Goal: Information Seeking & Learning: Check status

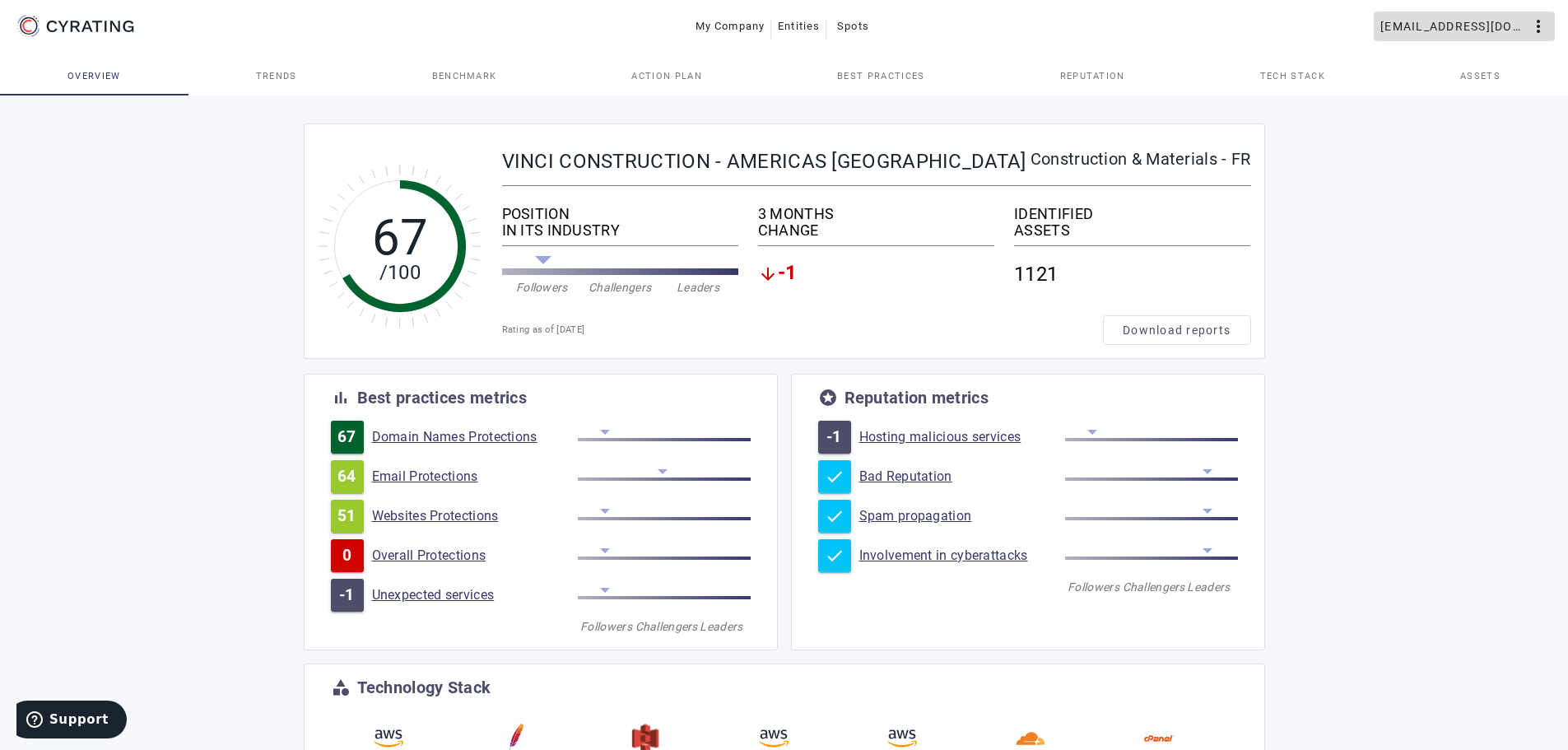
click at [1539, 31] on mat-icon "more_vert" at bounding box center [1538, 26] width 19 height 19
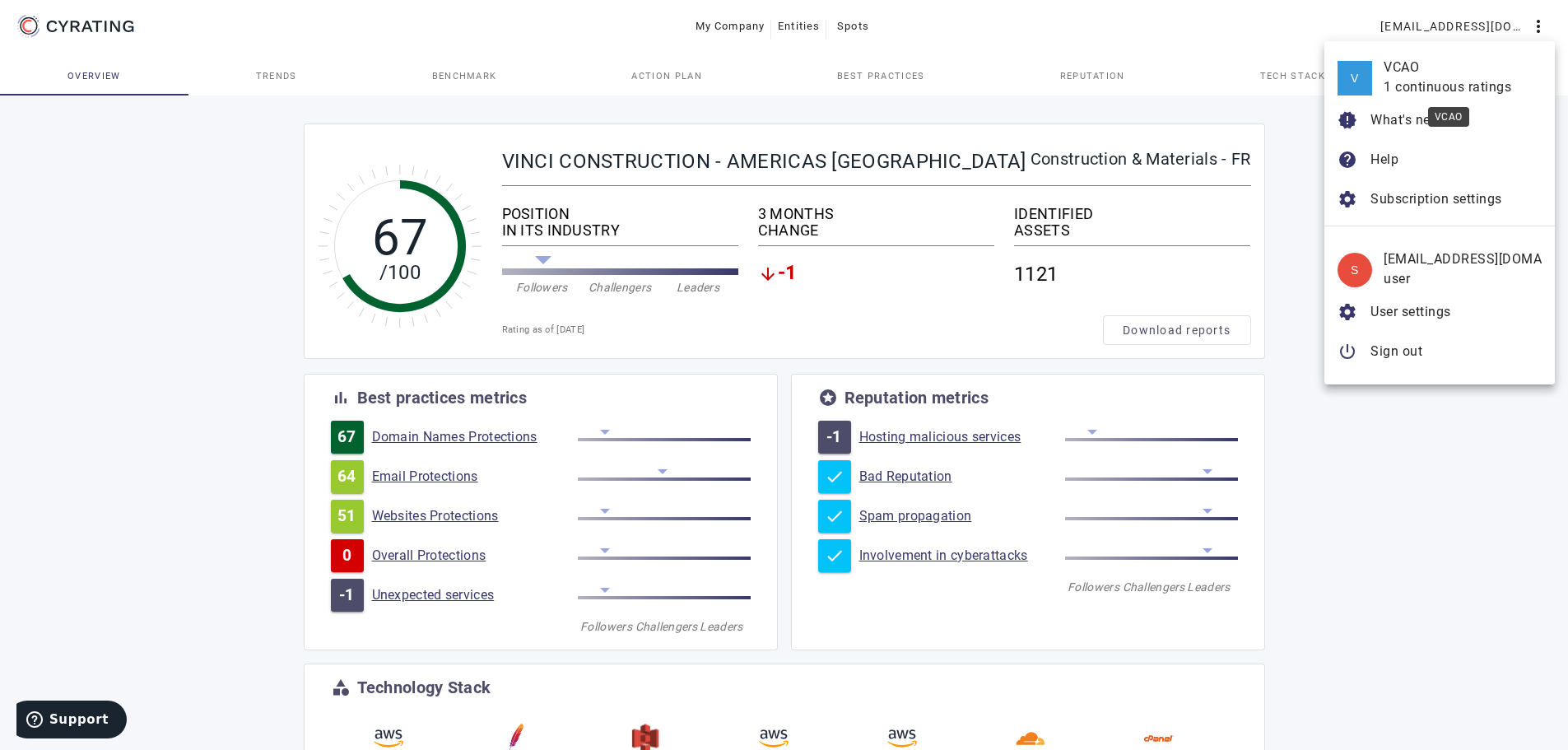
click at [1426, 88] on div "1 continuous ratings" at bounding box center [1461, 87] width 158 height 19
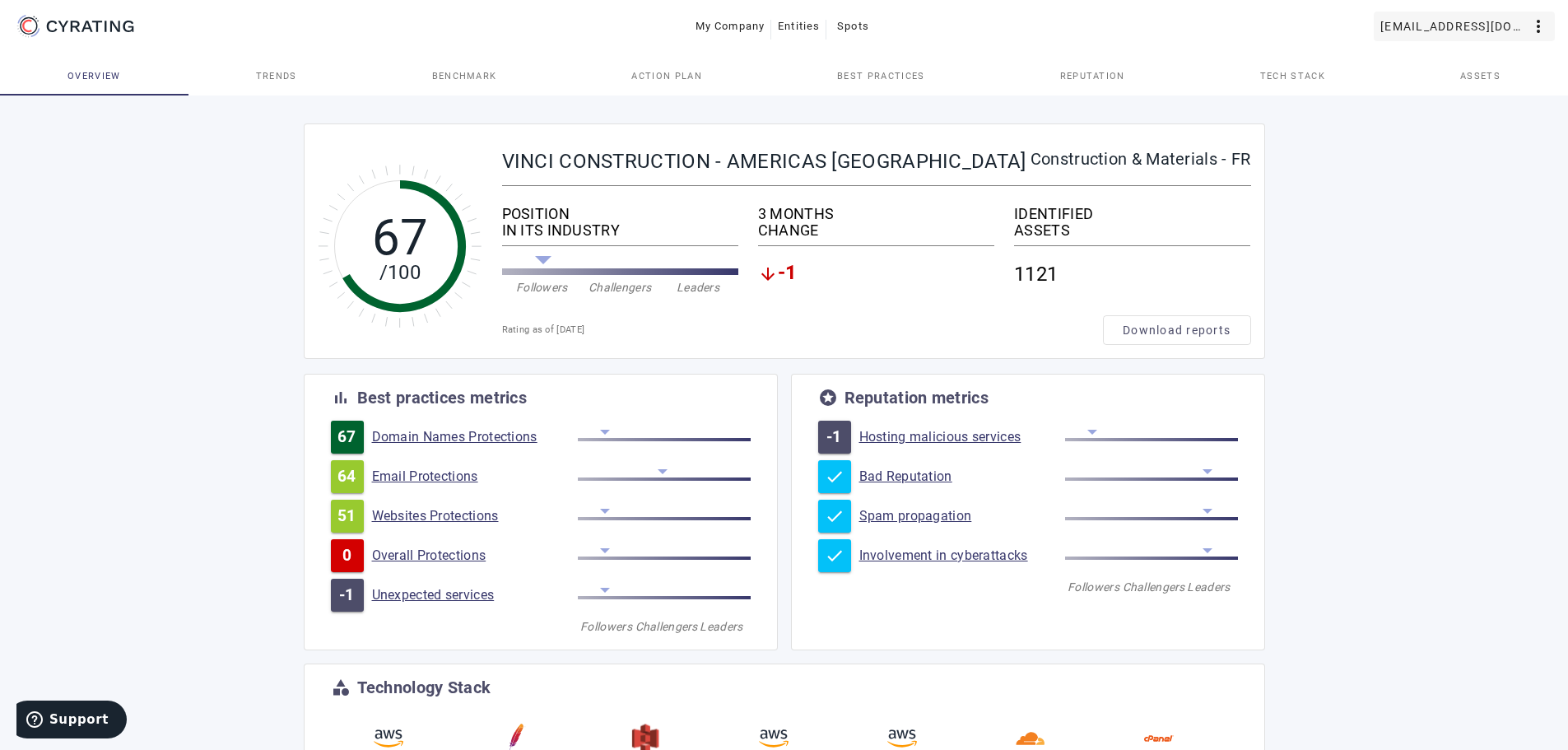
click at [1456, 32] on span "[EMAIL_ADDRESS][DOMAIN_NAME]" at bounding box center [1454, 26] width 148 height 26
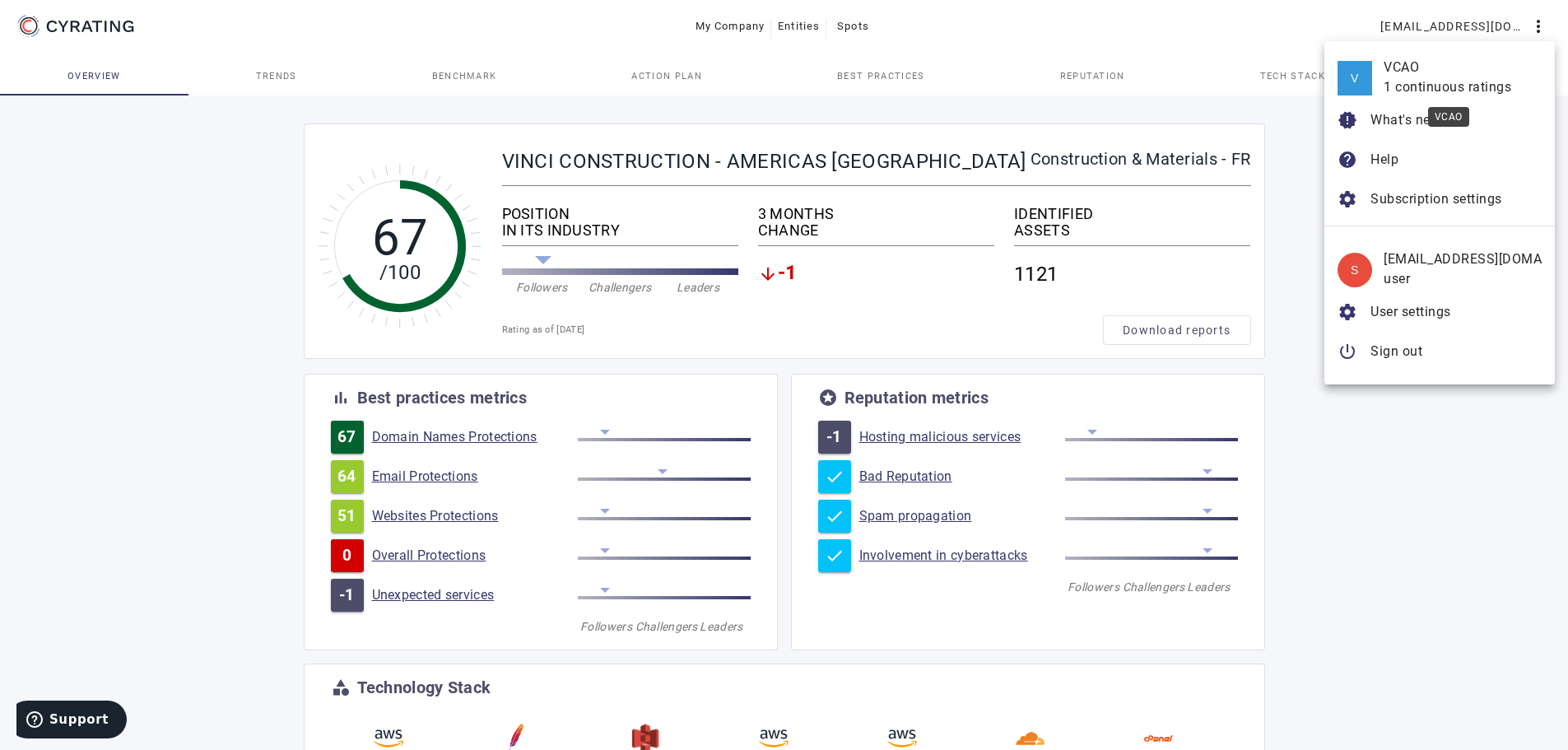
click at [1401, 62] on div "VCAO" at bounding box center [1461, 67] width 158 height 19
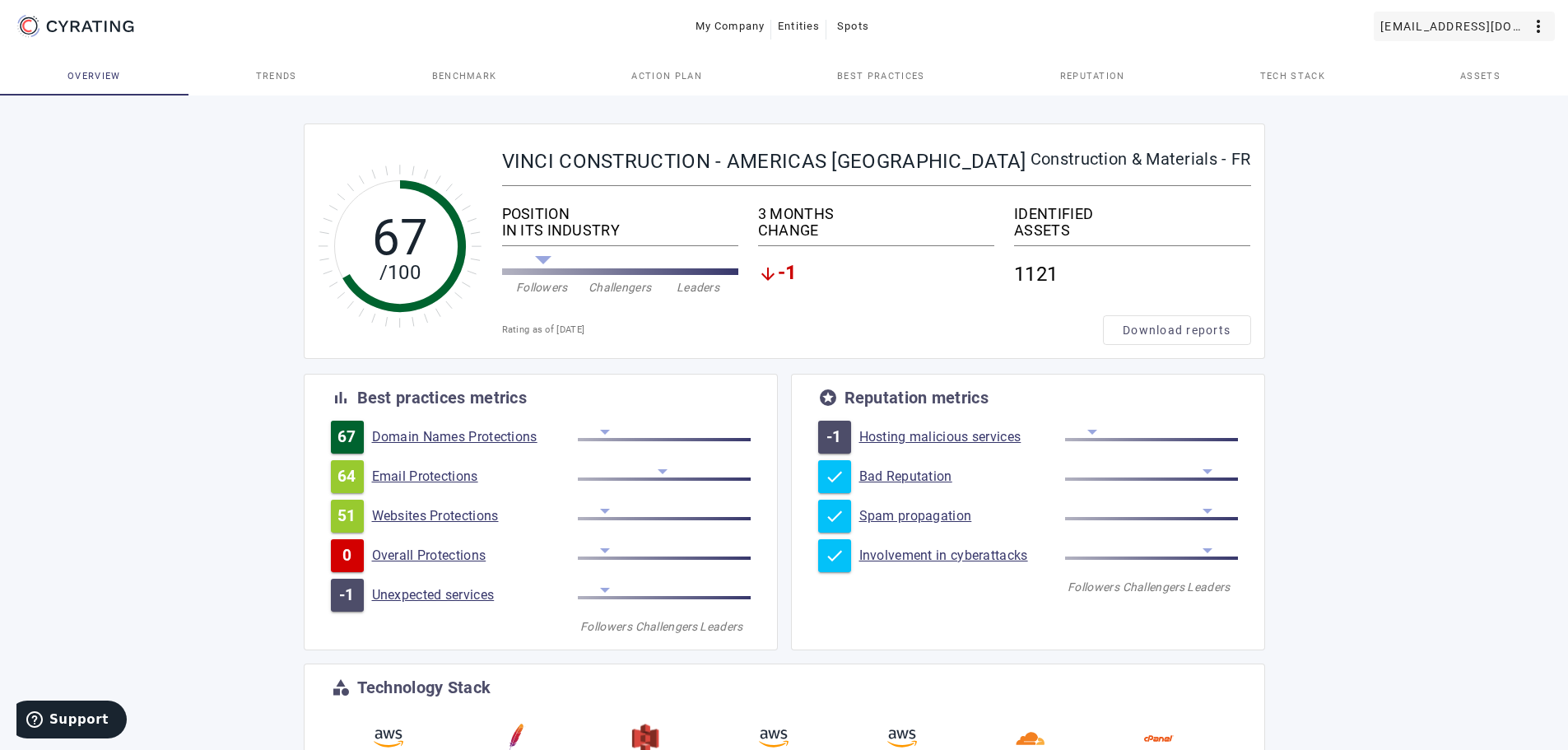
click at [1487, 20] on span "[EMAIL_ADDRESS][DOMAIN_NAME]" at bounding box center [1454, 26] width 148 height 26
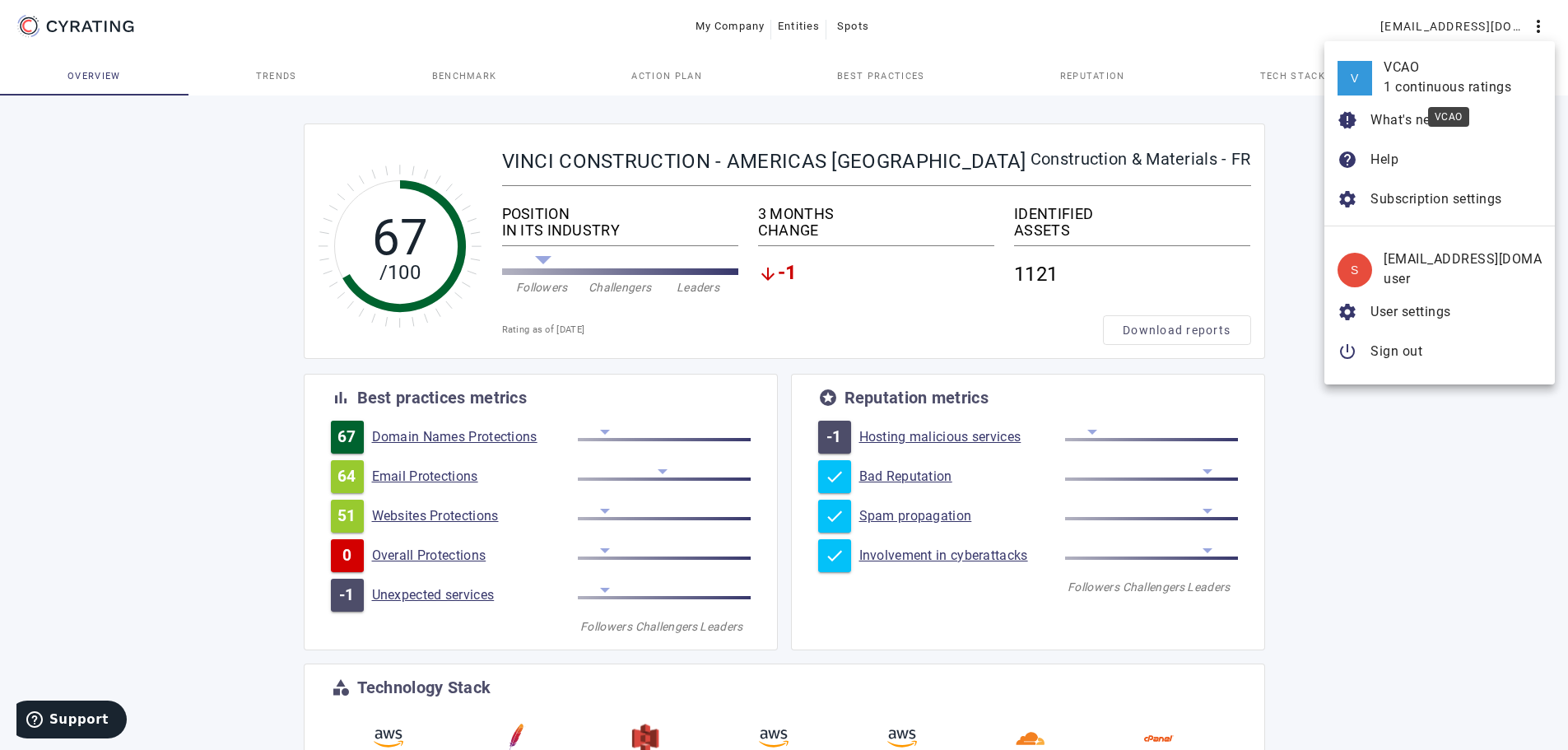
click at [1422, 91] on div "1 continuous ratings" at bounding box center [1461, 87] width 158 height 19
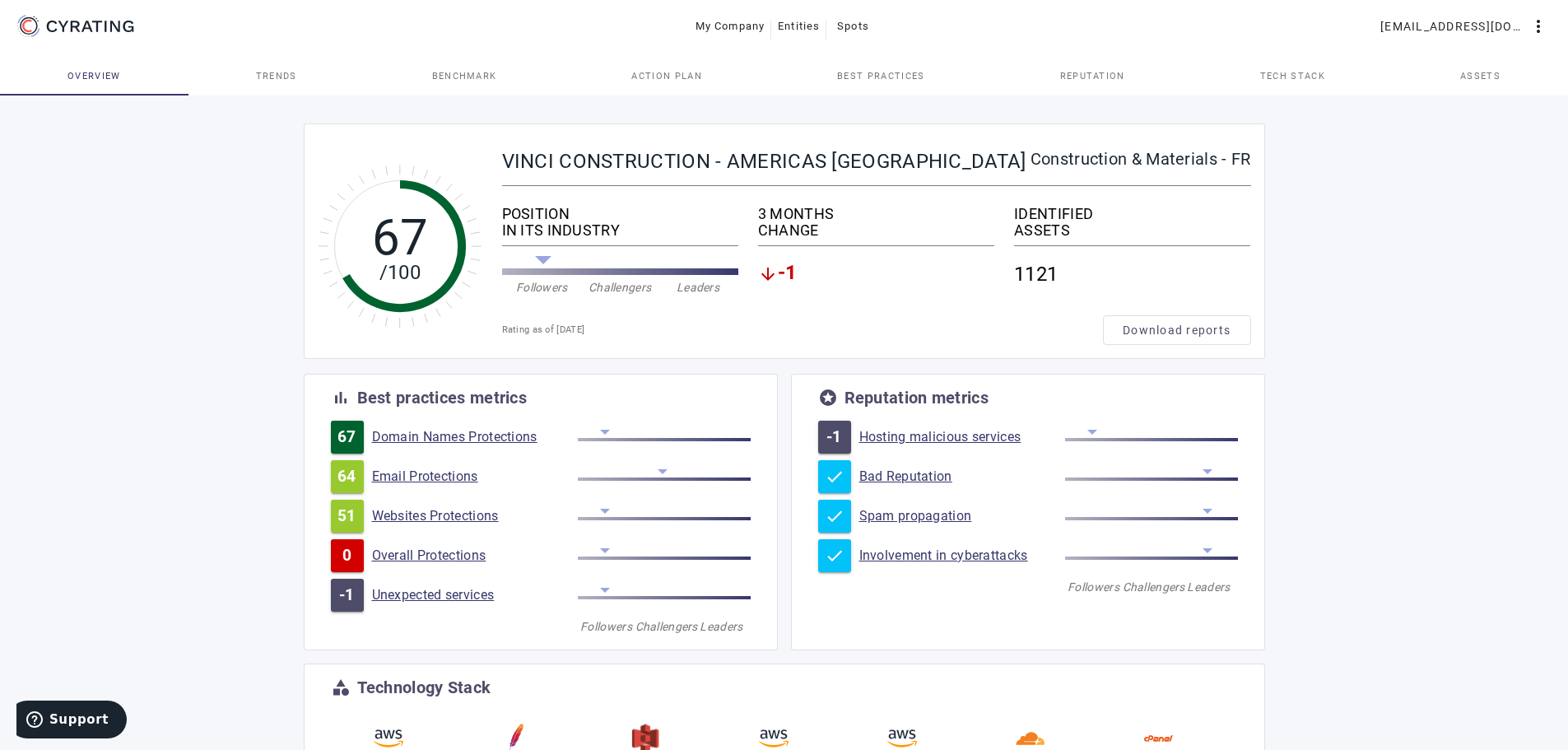
click at [1419, 75] on link "Assets" at bounding box center [1480, 76] width 175 height 40
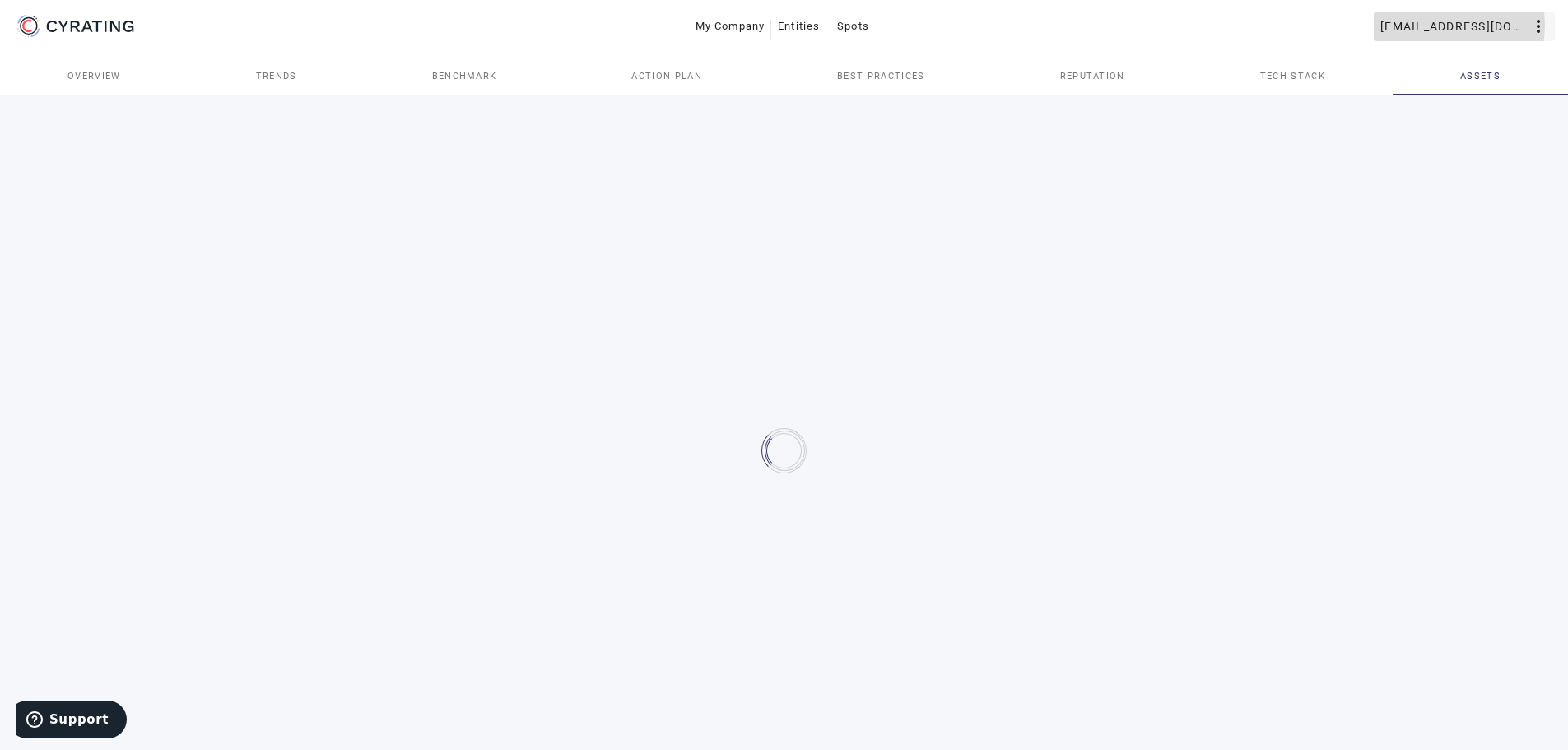
click at [1447, 26] on span "[EMAIL_ADDRESS][DOMAIN_NAME]" at bounding box center [1454, 26] width 148 height 26
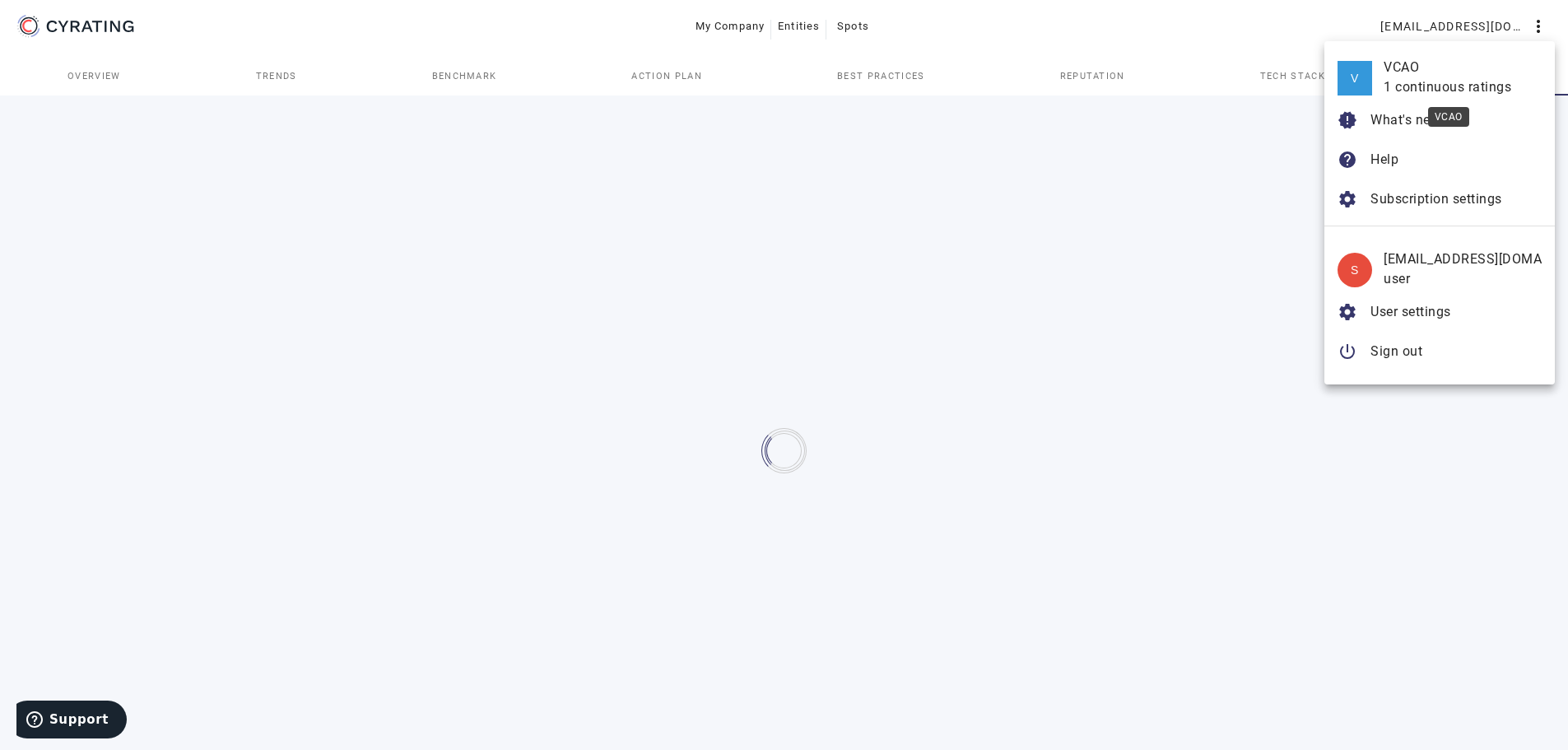
click at [1416, 66] on div "VCAO" at bounding box center [1461, 67] width 158 height 19
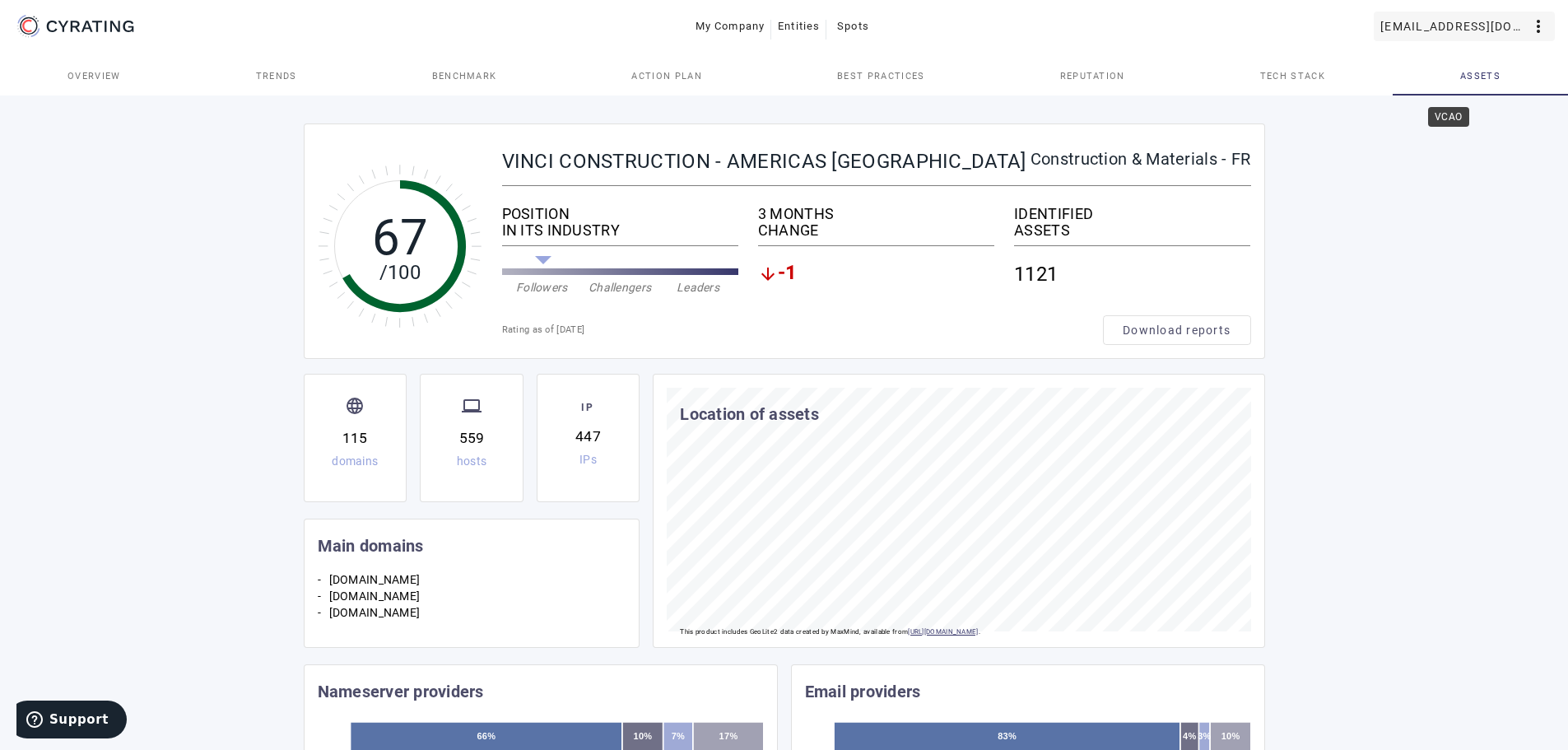
click at [1444, 32] on span "[EMAIL_ADDRESS][DOMAIN_NAME]" at bounding box center [1454, 26] width 148 height 26
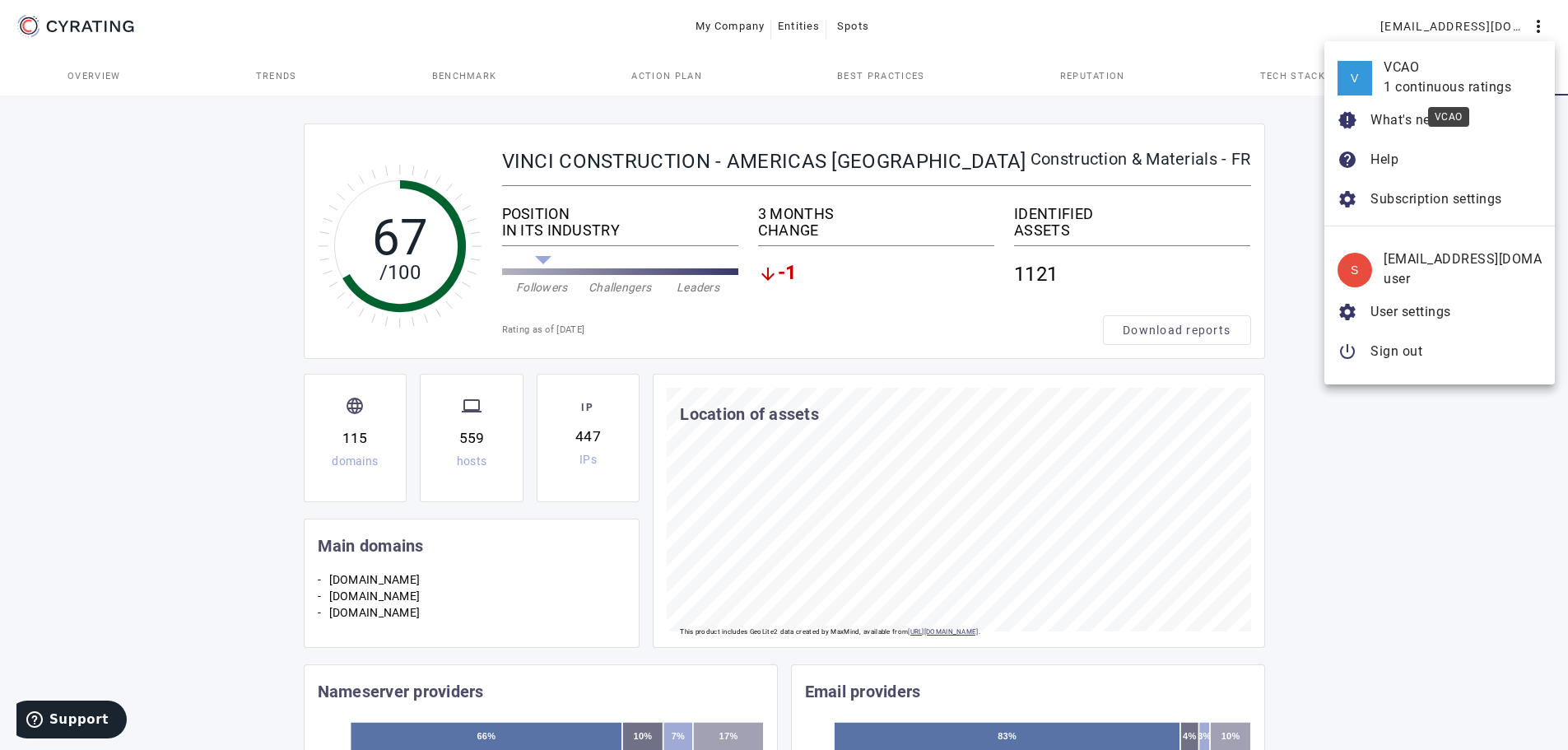
click at [1422, 70] on div "VCAO" at bounding box center [1461, 67] width 158 height 19
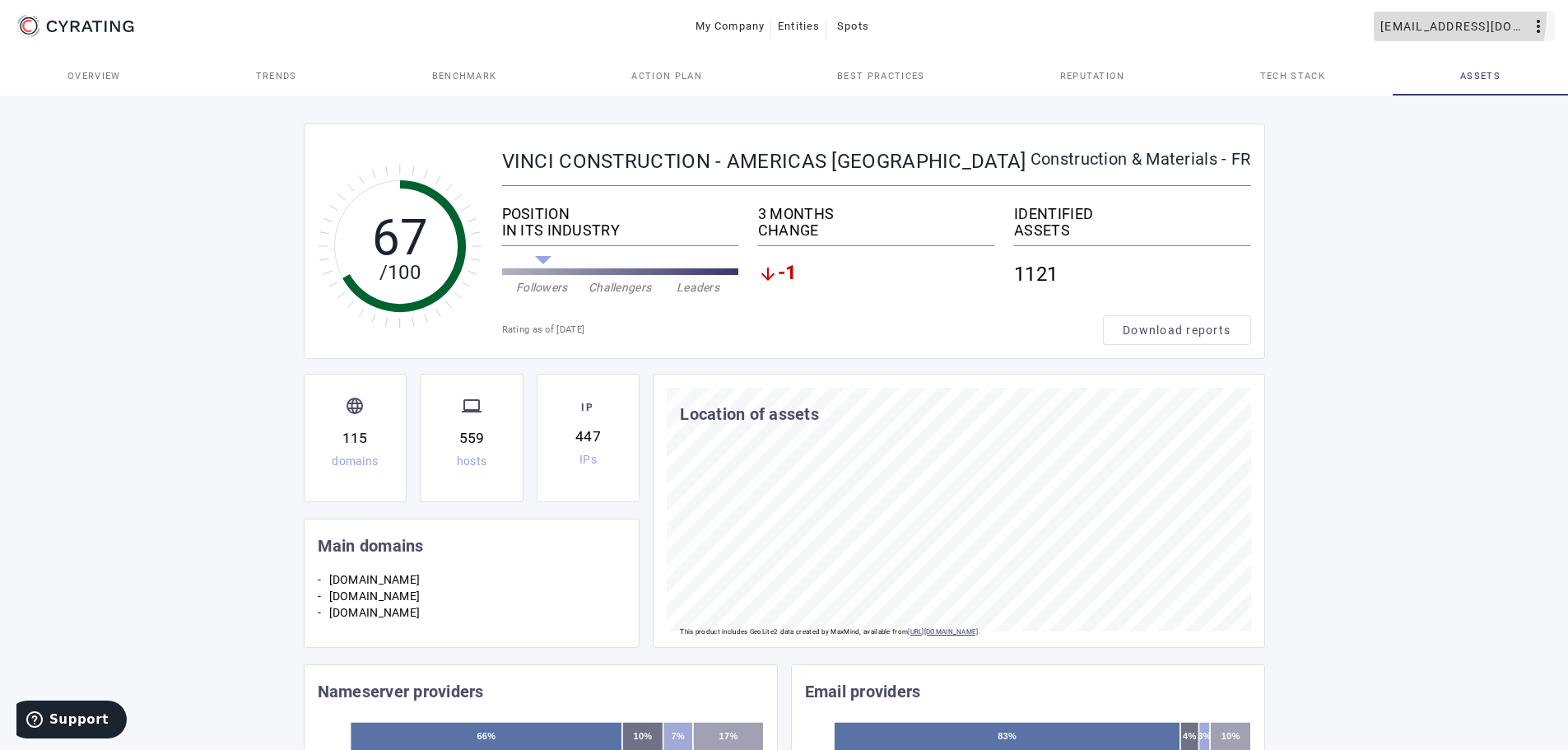
drag, startPoint x: 1447, startPoint y: 15, endPoint x: 1445, endPoint y: 23, distance: 8.2
click at [1445, 23] on span "[EMAIL_ADDRESS][DOMAIN_NAME]" at bounding box center [1454, 26] width 148 height 26
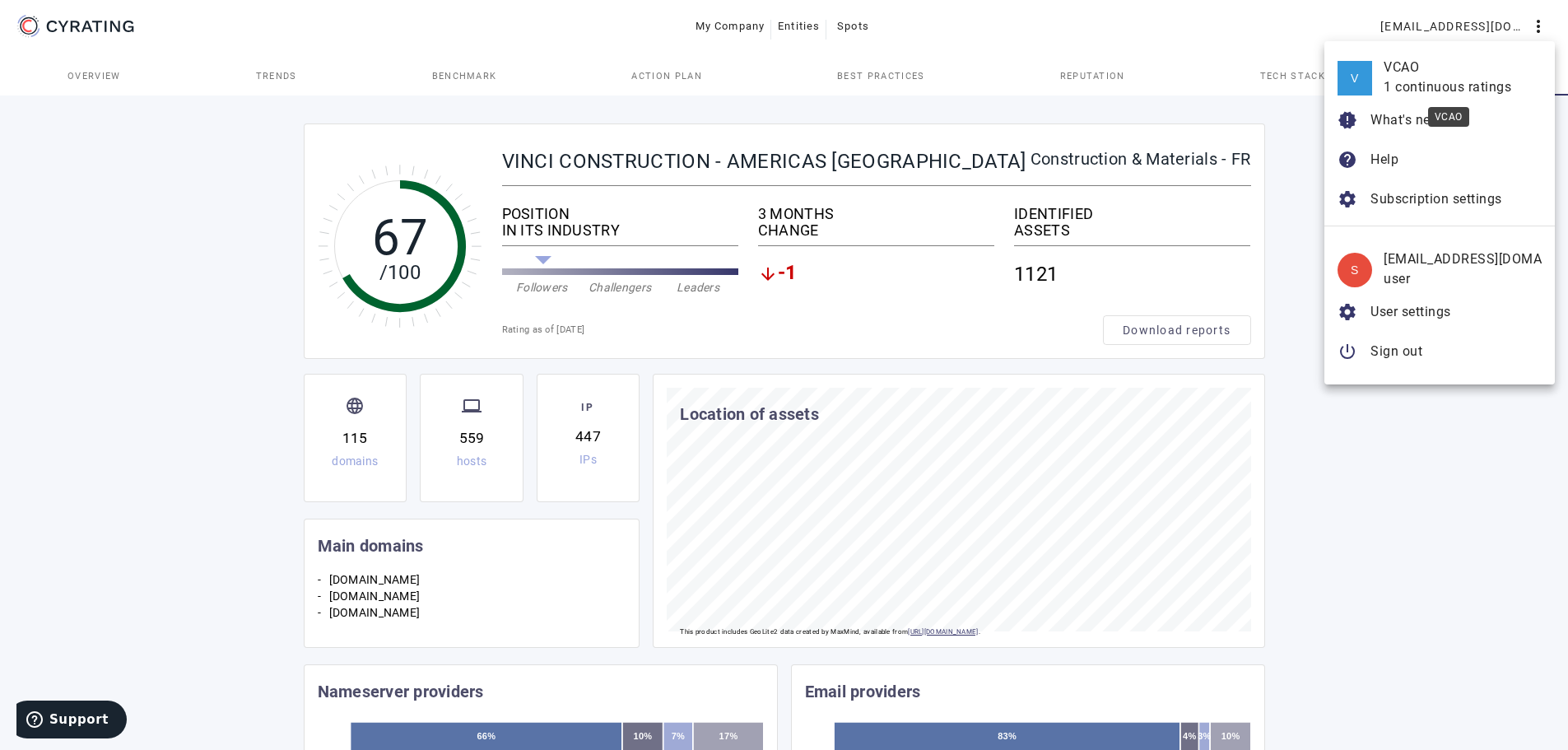
click at [1372, 78] on div "V" at bounding box center [1354, 77] width 34 height 34
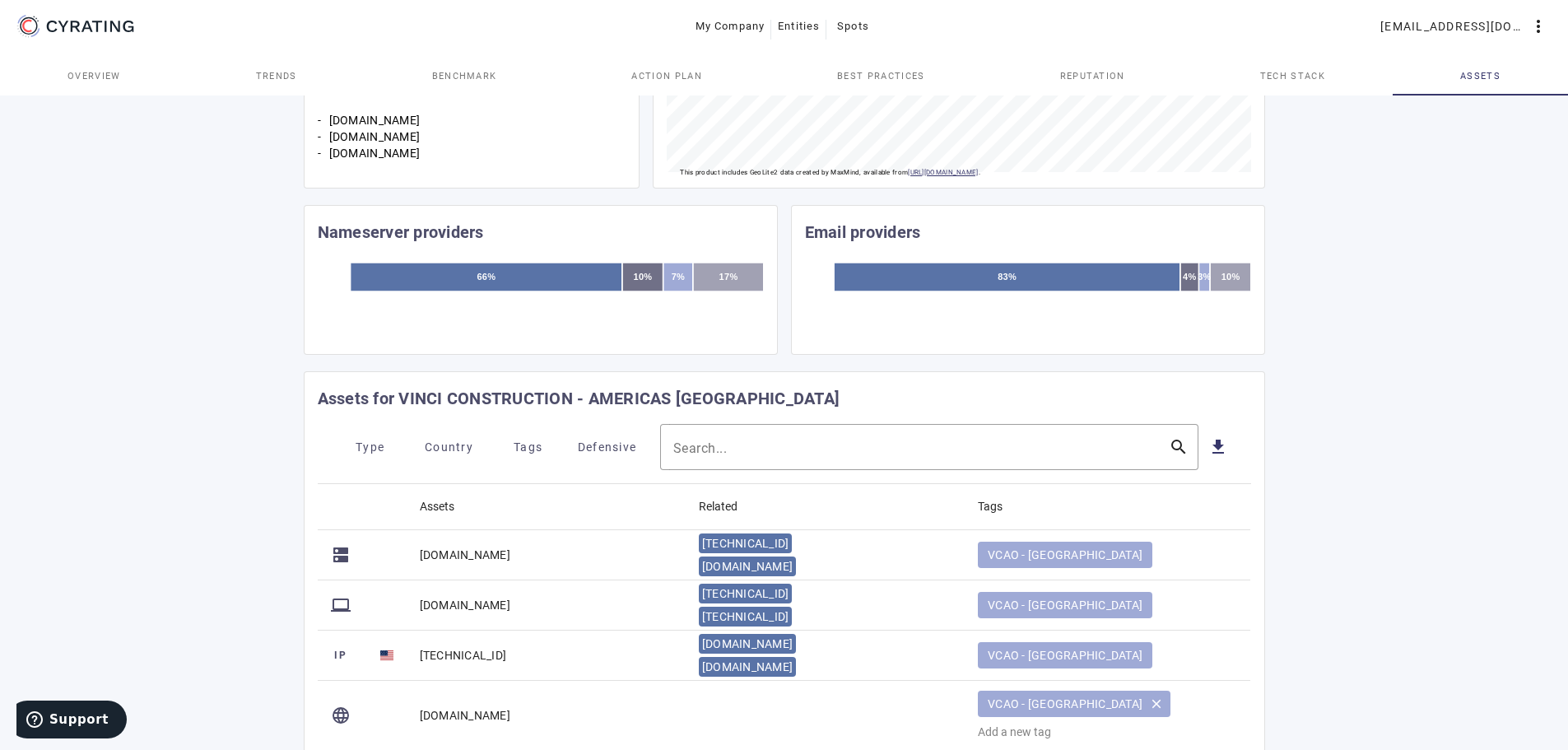
scroll to position [494, 0]
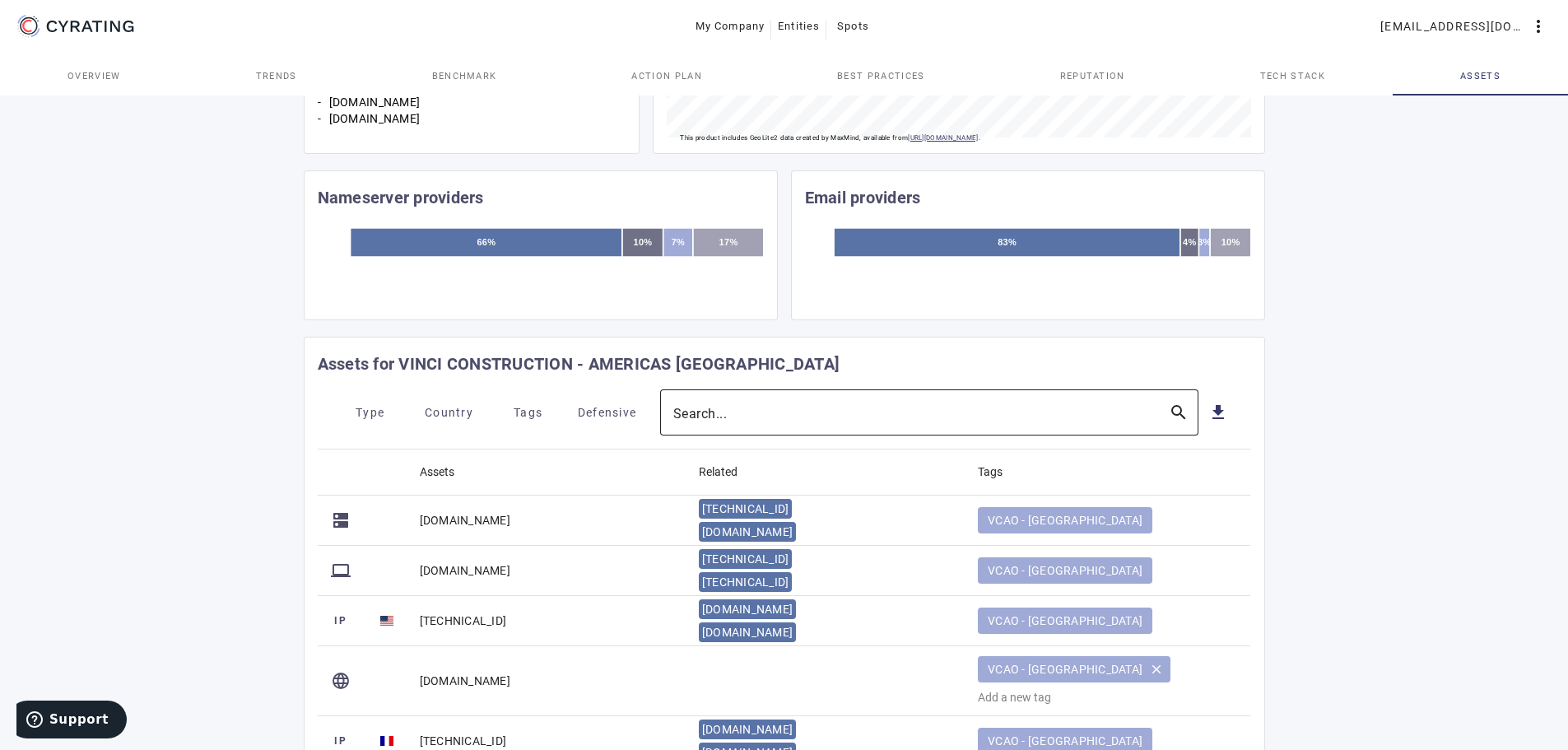
click at [767, 402] on input "Search..." at bounding box center [915, 412] width 482 height 19
type input "[DOMAIN_NAME]"
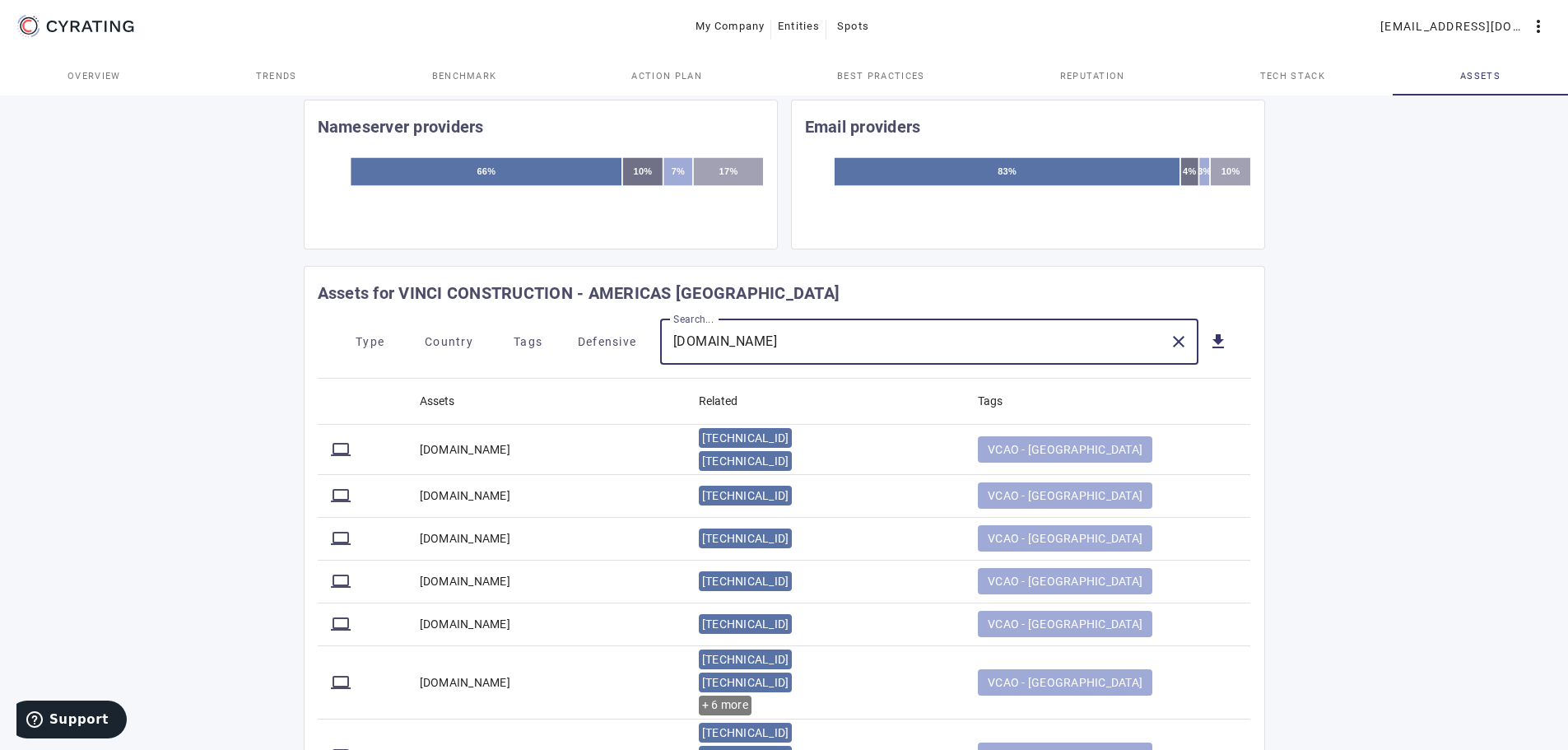
scroll to position [658, 0]
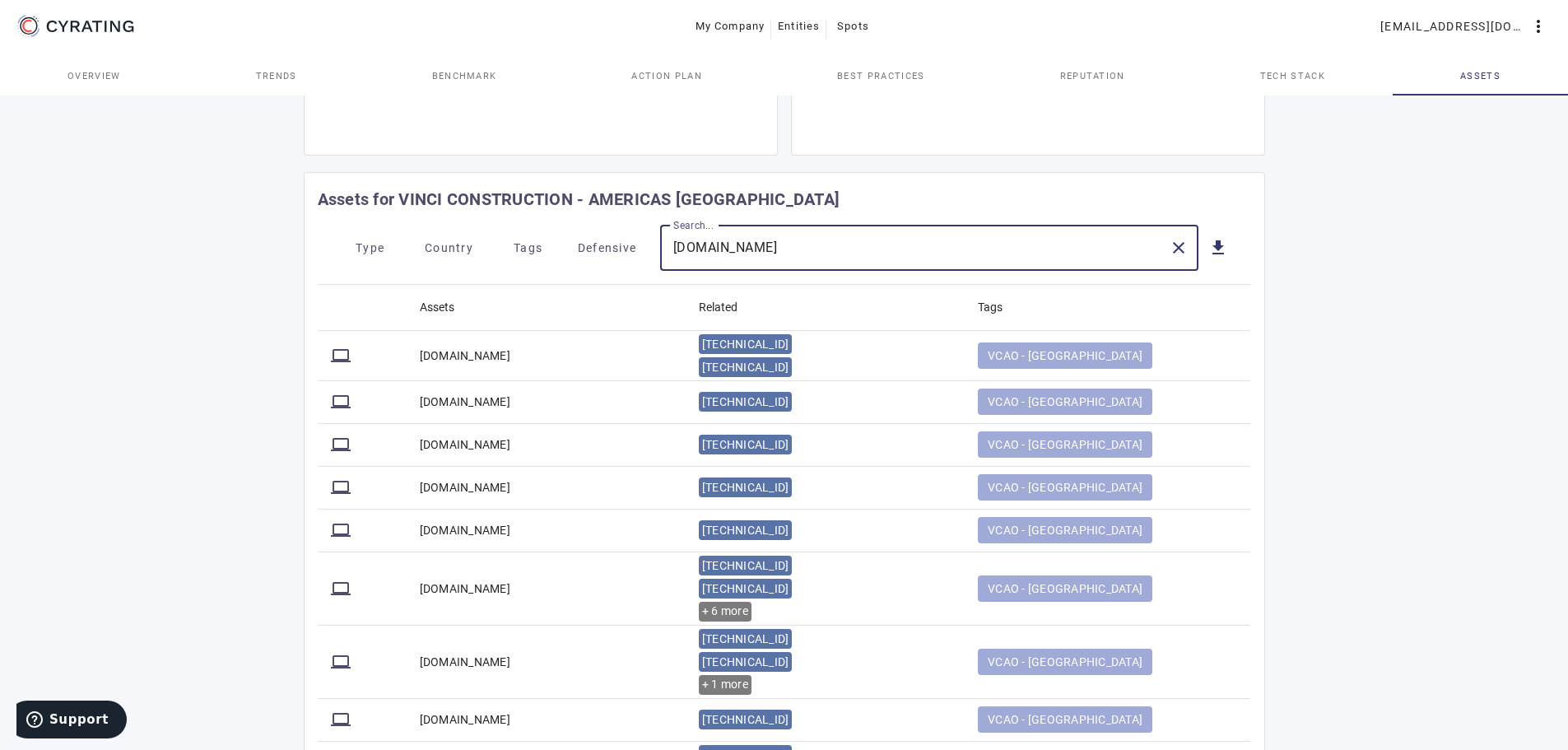
click at [227, 451] on div "67 /100 VINCI CONSTRUCTION - AMERICAS OCEANIA Construction & Materials - FR POS…" at bounding box center [784, 186] width 1568 height 1504
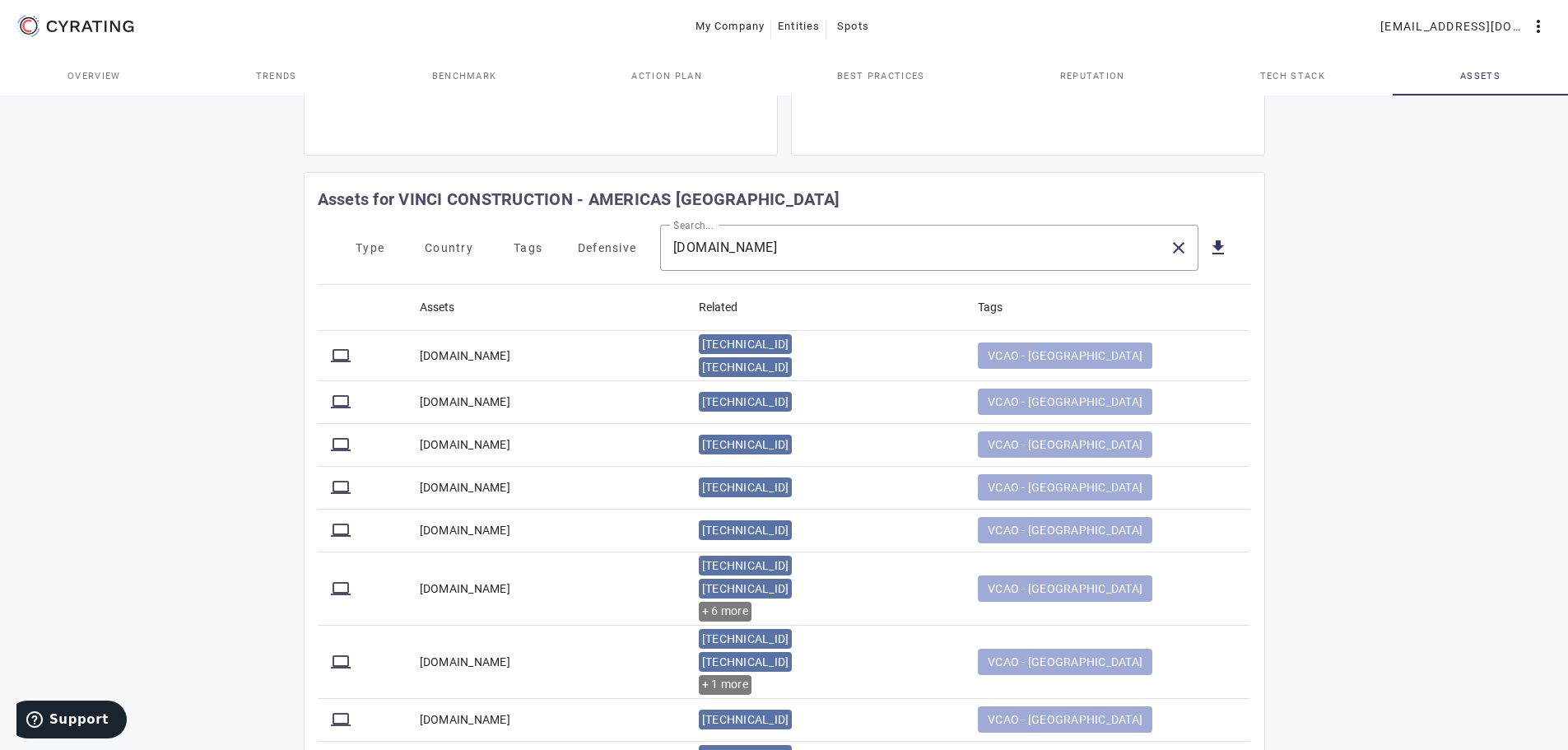
click at [455, 443] on mat-cell "[DOMAIN_NAME]" at bounding box center [546, 445] width 279 height 43
drag, startPoint x: 420, startPoint y: 444, endPoint x: 529, endPoint y: 451, distance: 109.2
click at [529, 451] on mat-cell "[DOMAIN_NAME]" at bounding box center [546, 445] width 279 height 43
click at [196, 391] on div "67 /100 VINCI CONSTRUCTION - AMERICAS OCEANIA Construction & Materials - FR POS…" at bounding box center [784, 186] width 1568 height 1504
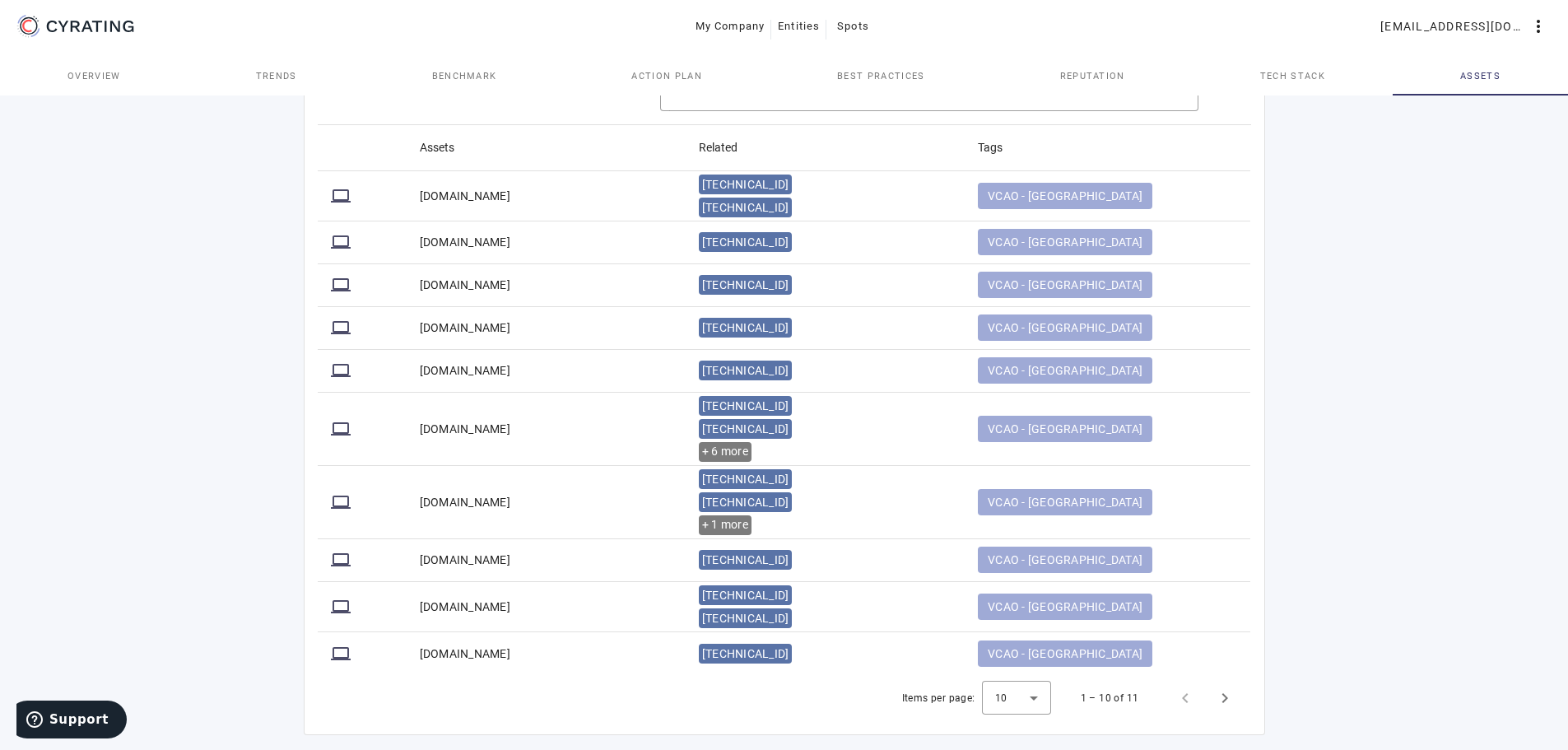
scroll to position [823, 0]
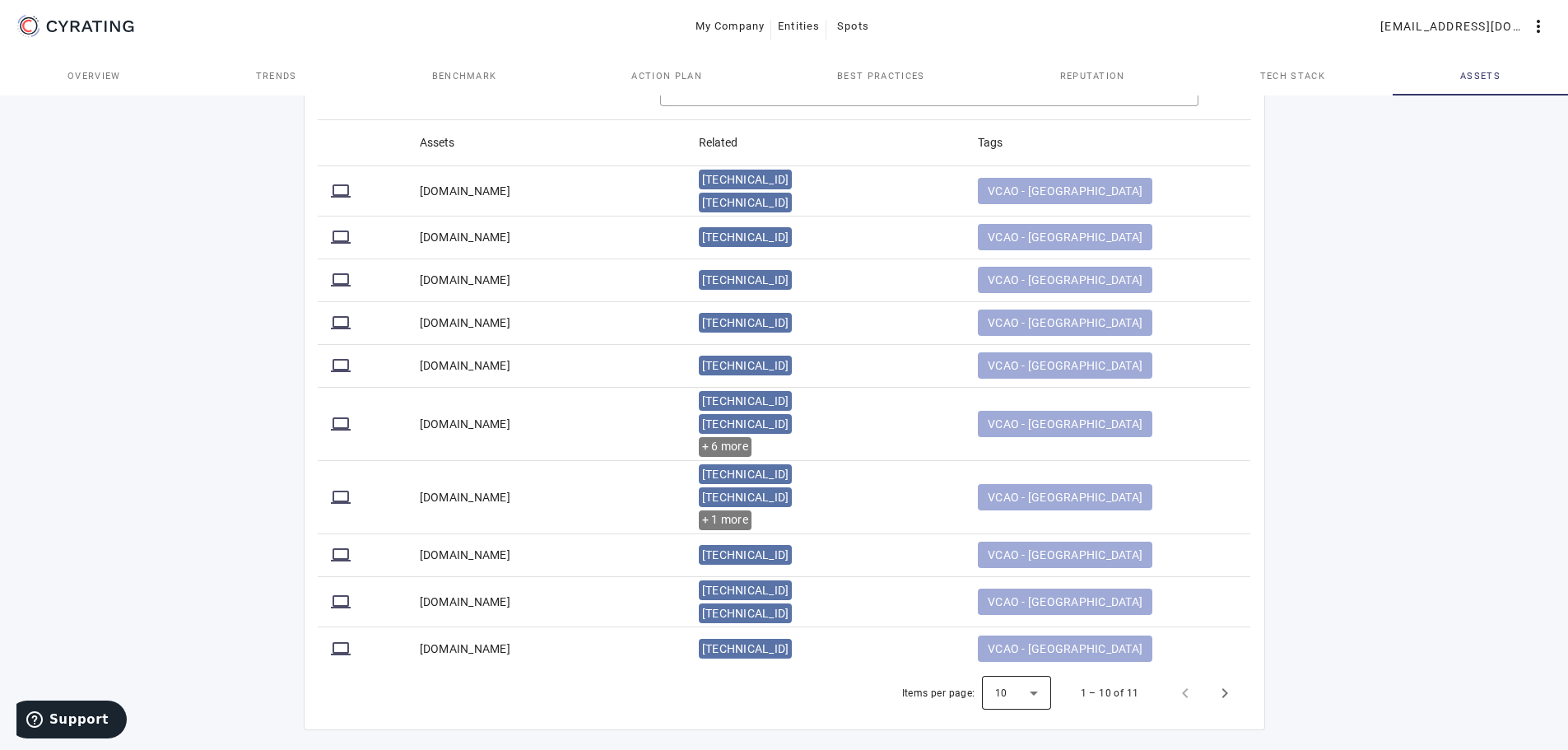
click at [1035, 701] on div at bounding box center [1016, 693] width 70 height 40
click at [1014, 612] on mat-option "25" at bounding box center [1017, 609] width 70 height 40
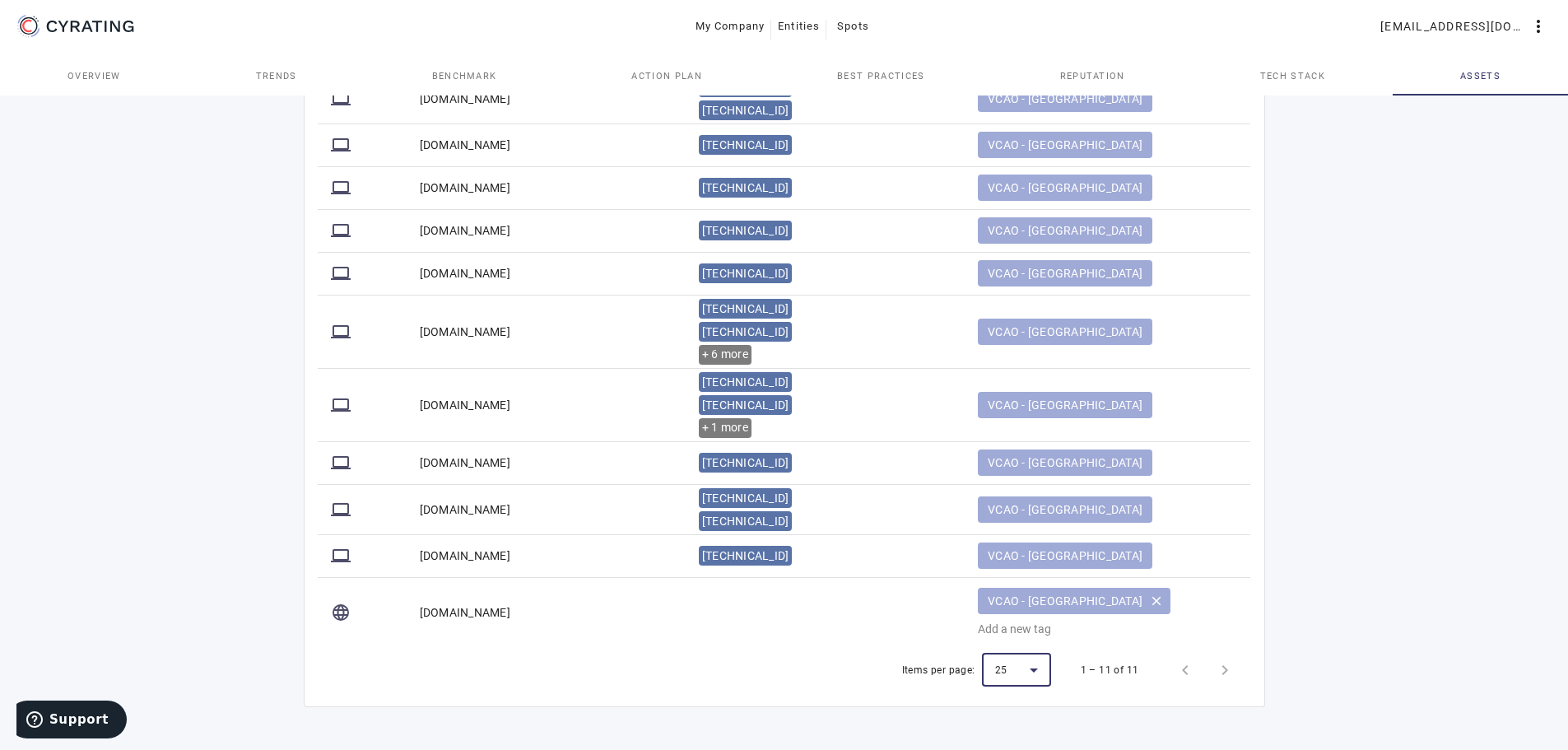
scroll to position [833, 0]
